Goal: Complete application form

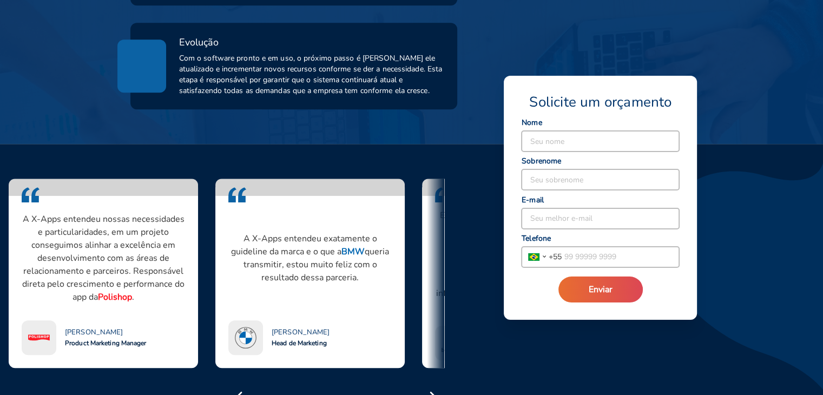
scroll to position [812, 0]
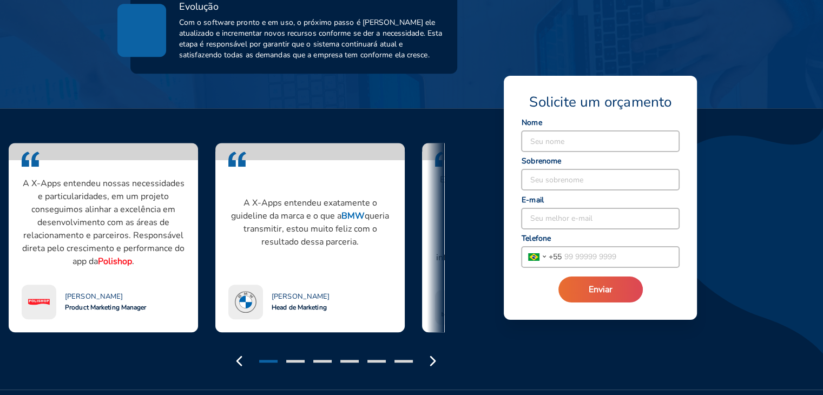
click at [583, 147] on input at bounding box center [600, 141] width 157 height 21
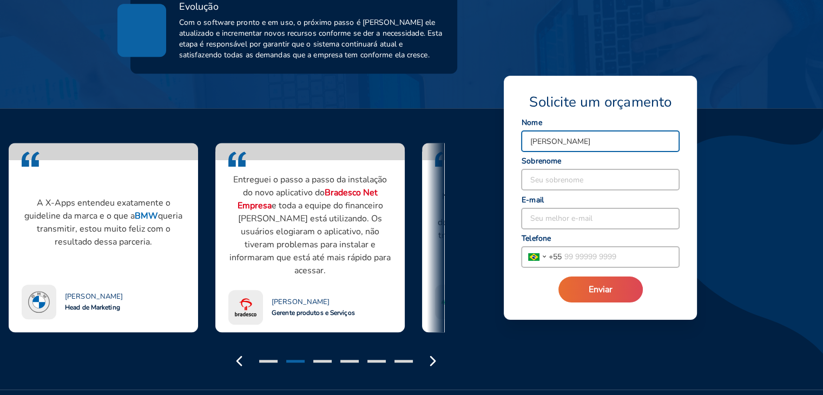
type input "[PERSON_NAME]"
type input "gandelman"
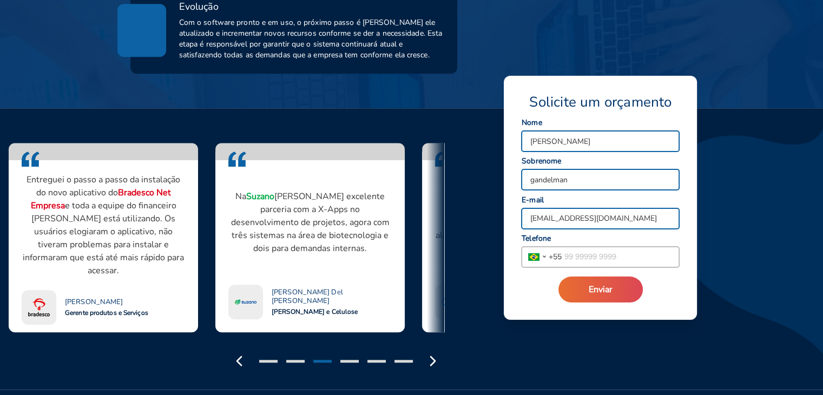
type input "[EMAIL_ADDRESS][DOMAIN_NAME]"
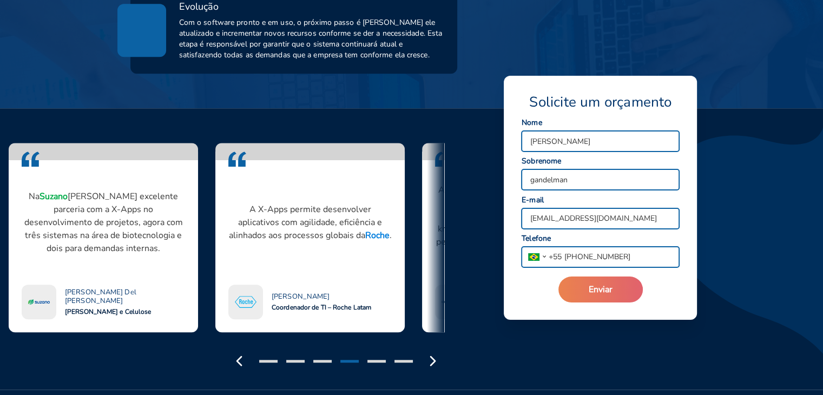
type input "[PHONE_NUMBER]"
click at [610, 288] on span "Enviar" at bounding box center [601, 290] width 24 height 12
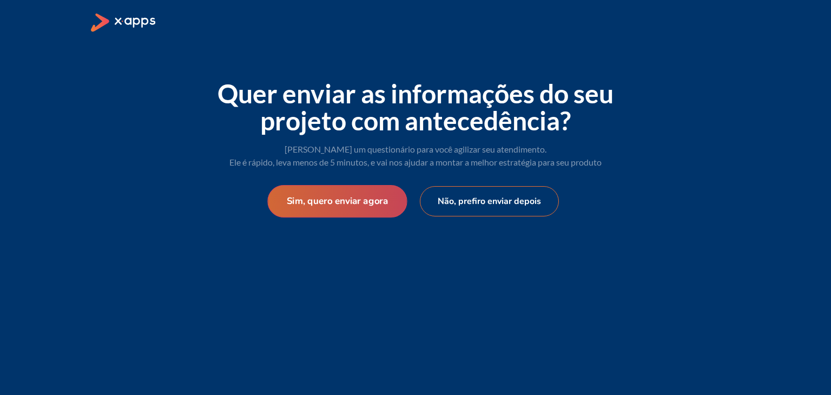
click at [359, 198] on button "Sim, quero enviar agora" at bounding box center [337, 201] width 140 height 32
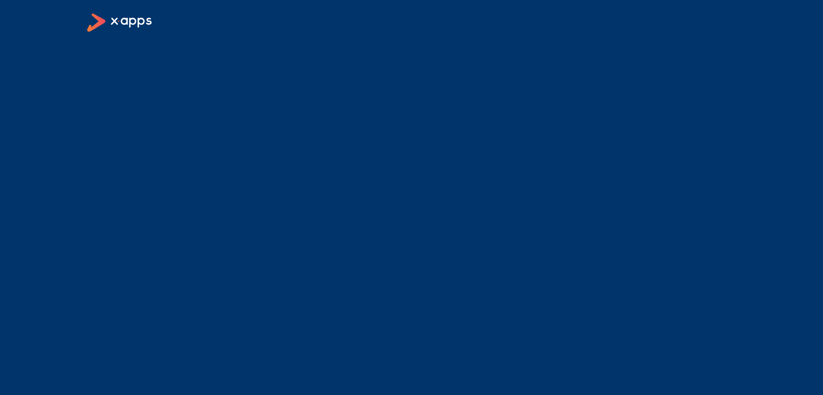
select select "BR"
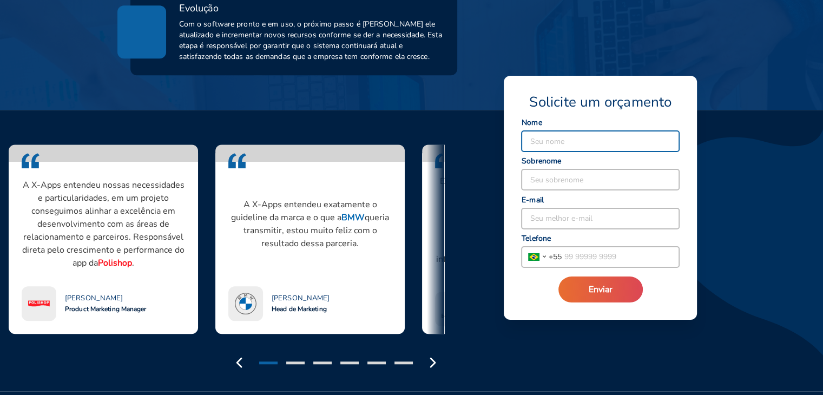
scroll to position [812, 0]
